Goal: Information Seeking & Learning: Learn about a topic

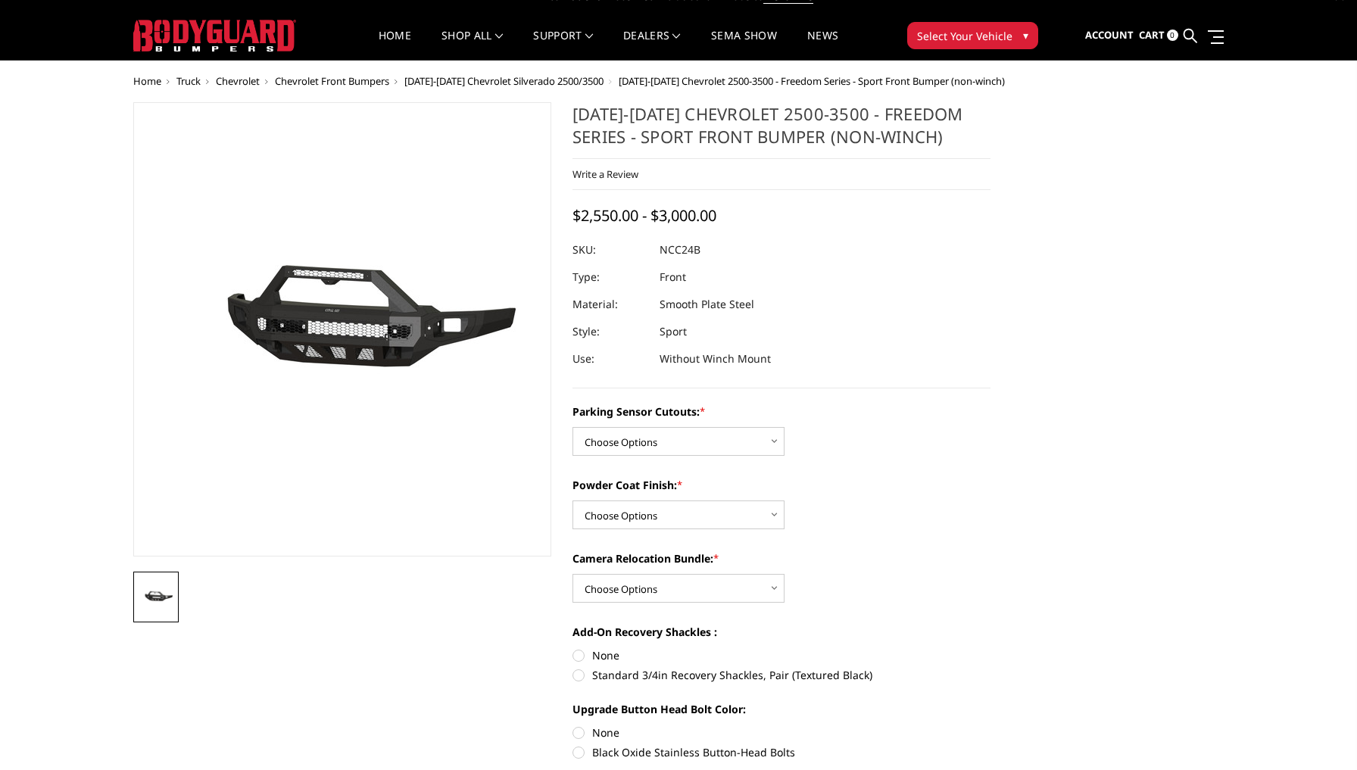
scroll to position [18, 0]
click at [568, 80] on span "[DATE]-[DATE] Chevrolet Silverado 2500/3500" at bounding box center [503, 82] width 199 height 14
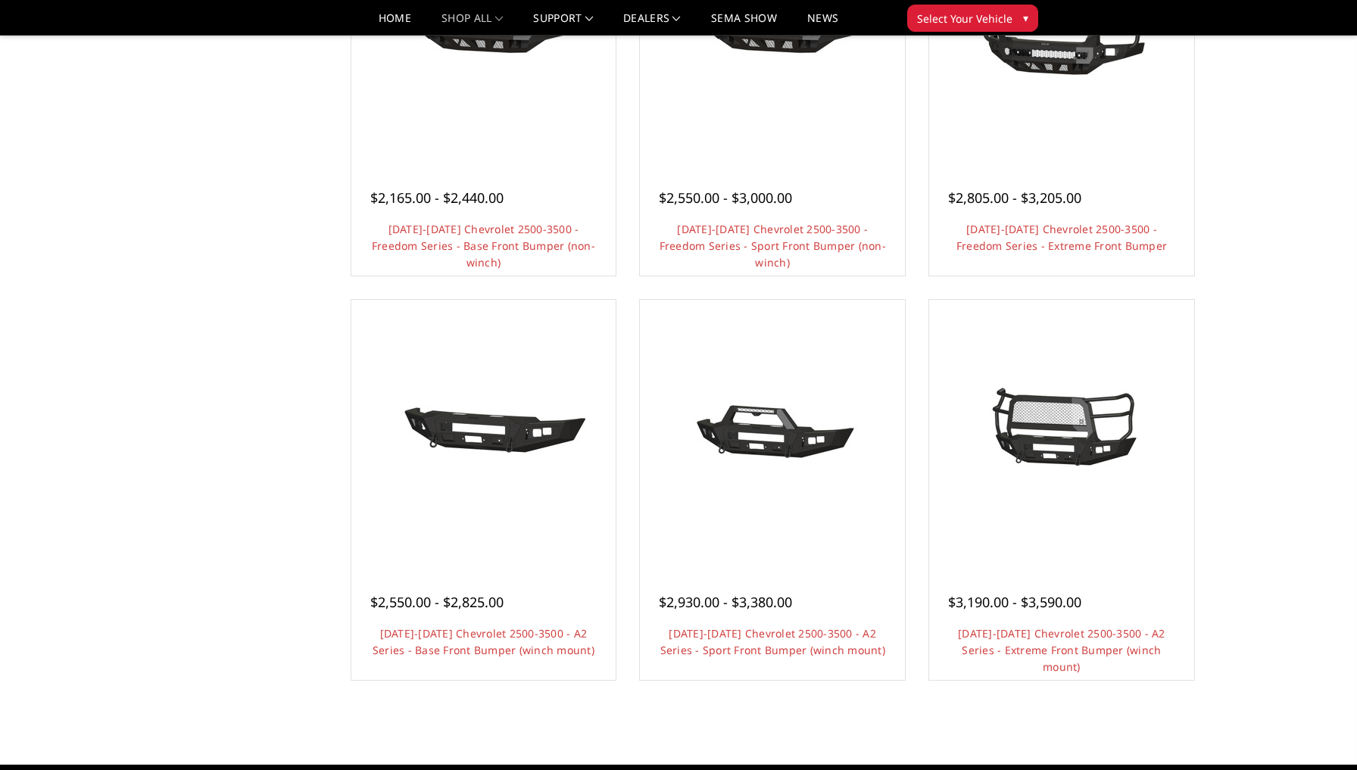
scroll to position [694, 0]
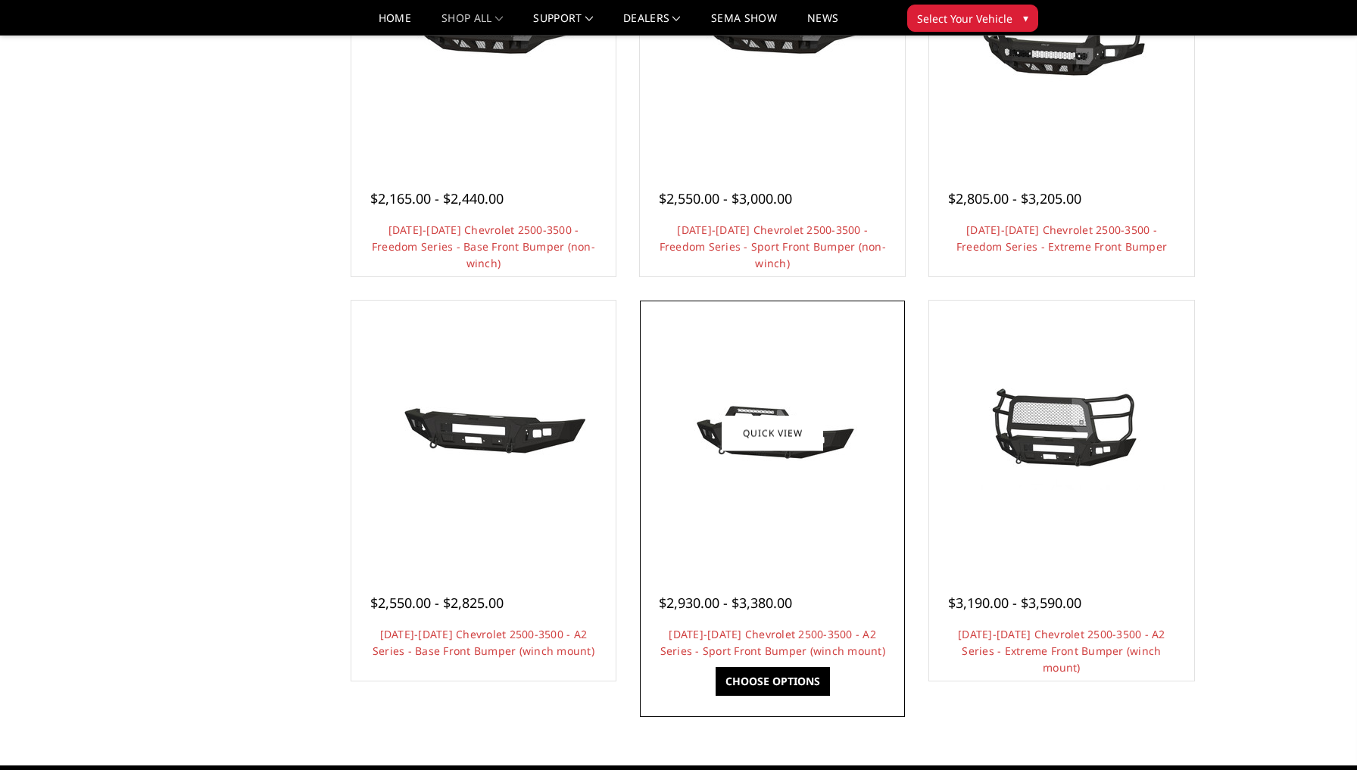
click at [763, 683] on link "Choose Options" at bounding box center [773, 681] width 114 height 29
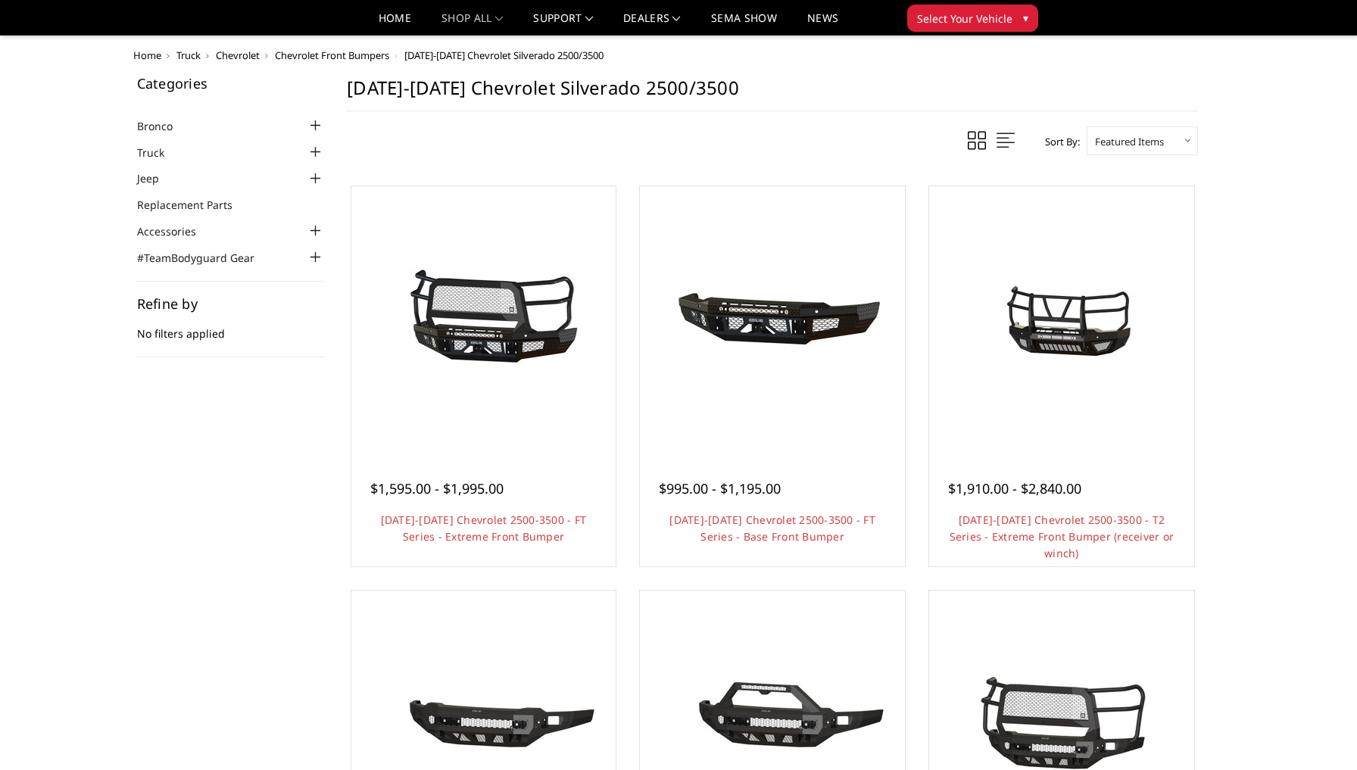
scroll to position [694, 0]
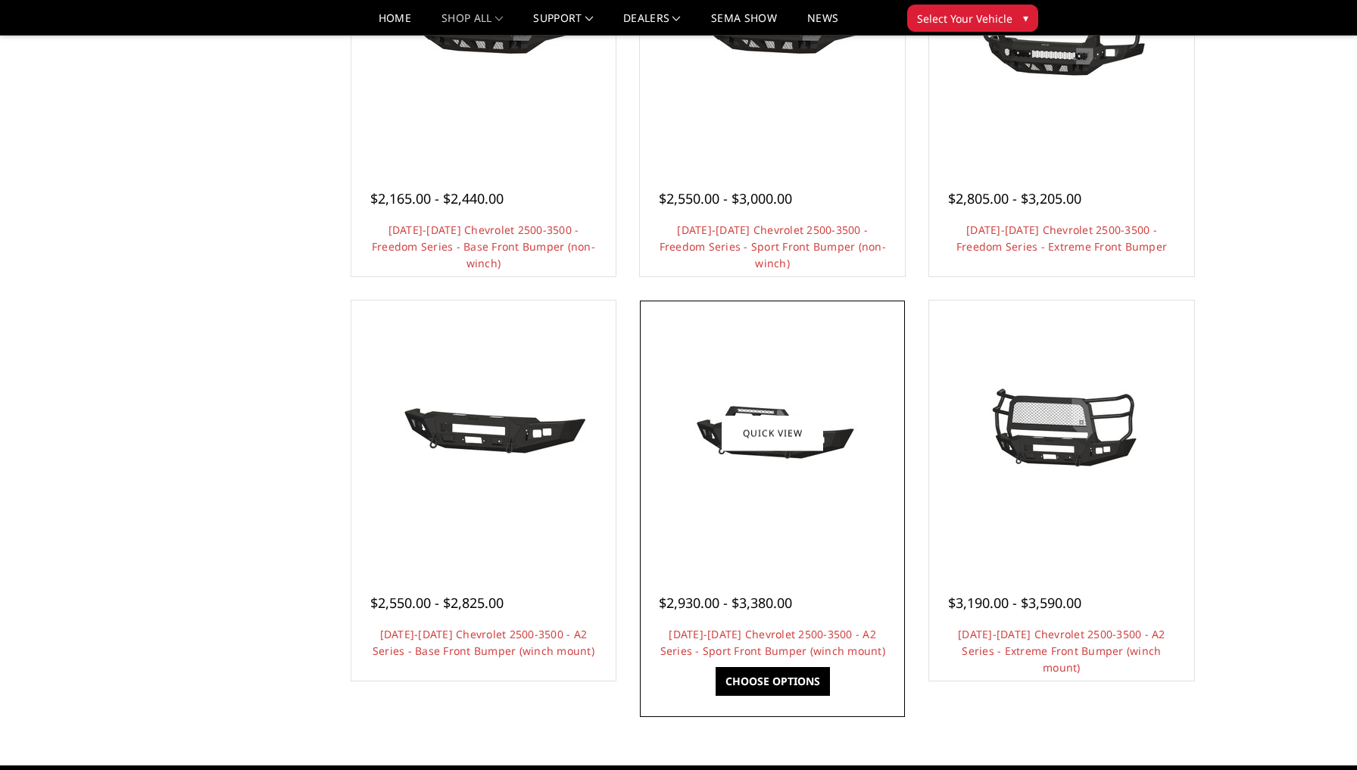
click at [760, 680] on link "Choose Options" at bounding box center [773, 681] width 114 height 29
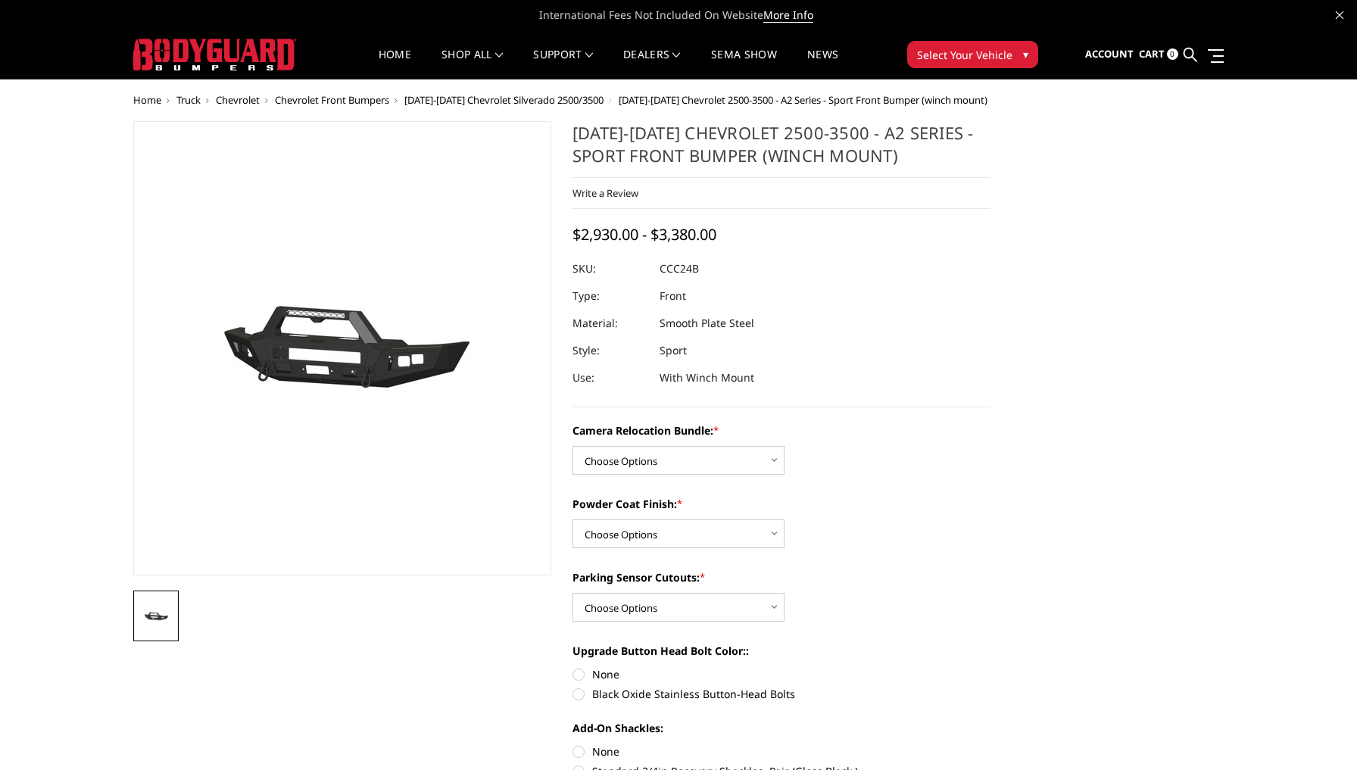
click at [1014, 55] on button "Select Your Vehicle ▾" at bounding box center [972, 54] width 131 height 27
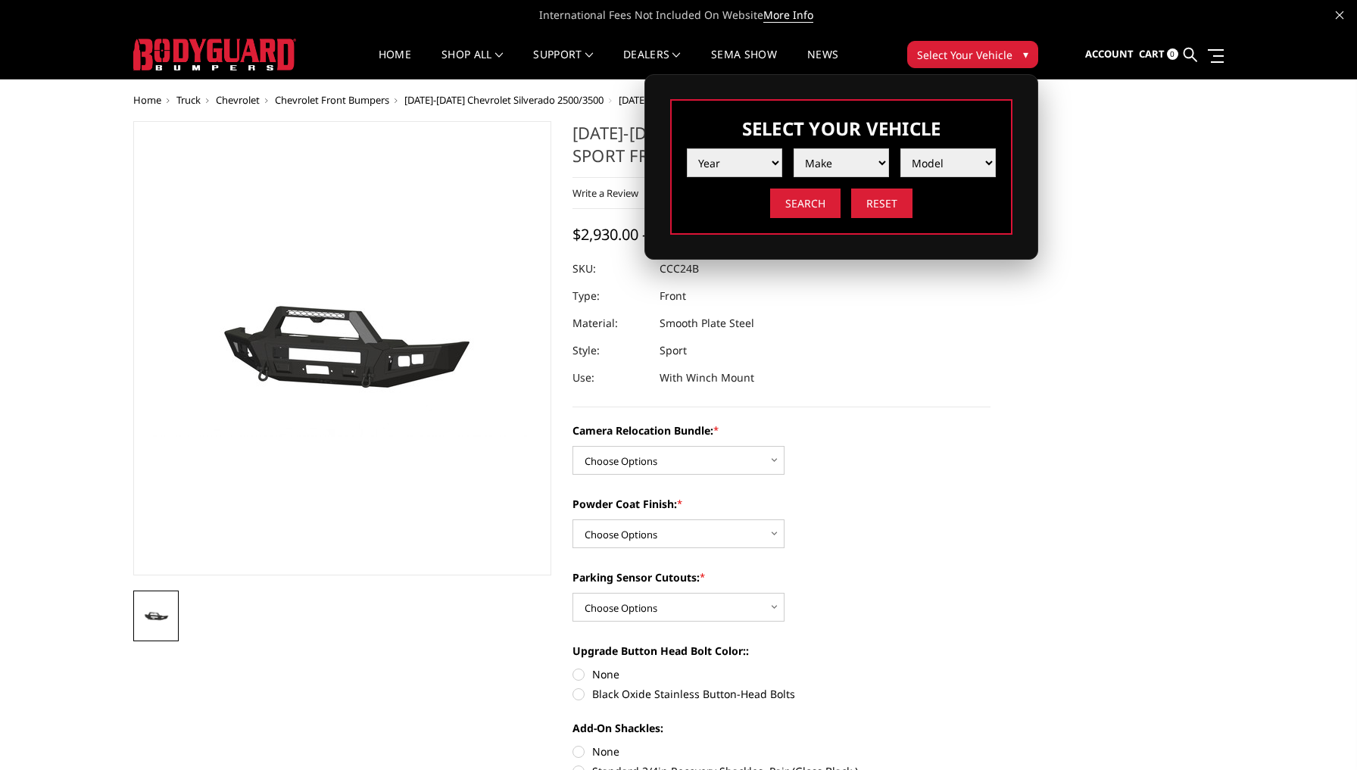
select select "yr_2025"
select select "mk_chevrolet"
click at [959, 170] on select "Model Silverado 1500 Silverado 2500 / 3500 Silverado 4500 / 5500 / 6500" at bounding box center [947, 162] width 95 height 29
click at [983, 350] on dl "SKU: CCC24B UPC: Type: Front Material: Smooth Plate Steel Style: Sport Use: Wit…" at bounding box center [781, 323] width 418 height 136
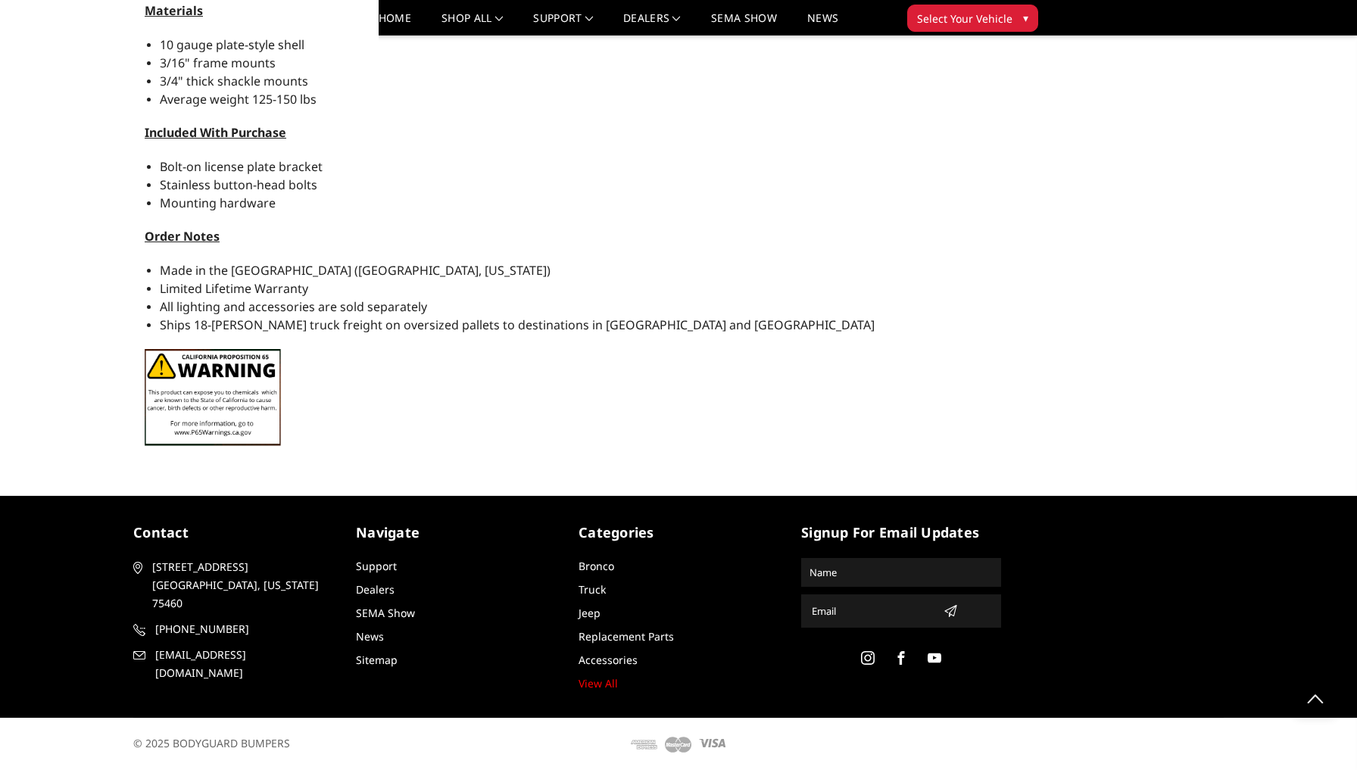
scroll to position [1698, 0]
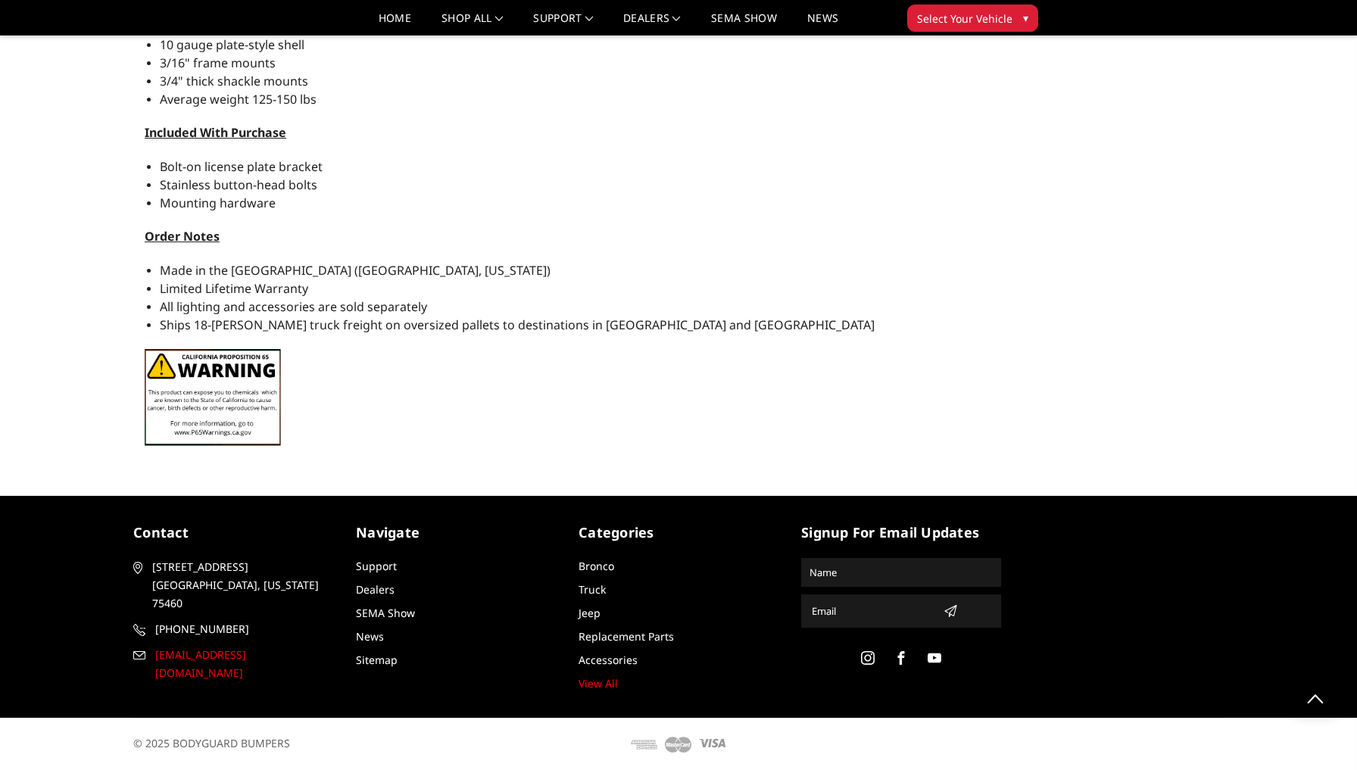
click at [204, 646] on span "[EMAIL_ADDRESS][DOMAIN_NAME]" at bounding box center [243, 664] width 176 height 36
